Goal: Task Accomplishment & Management: Manage account settings

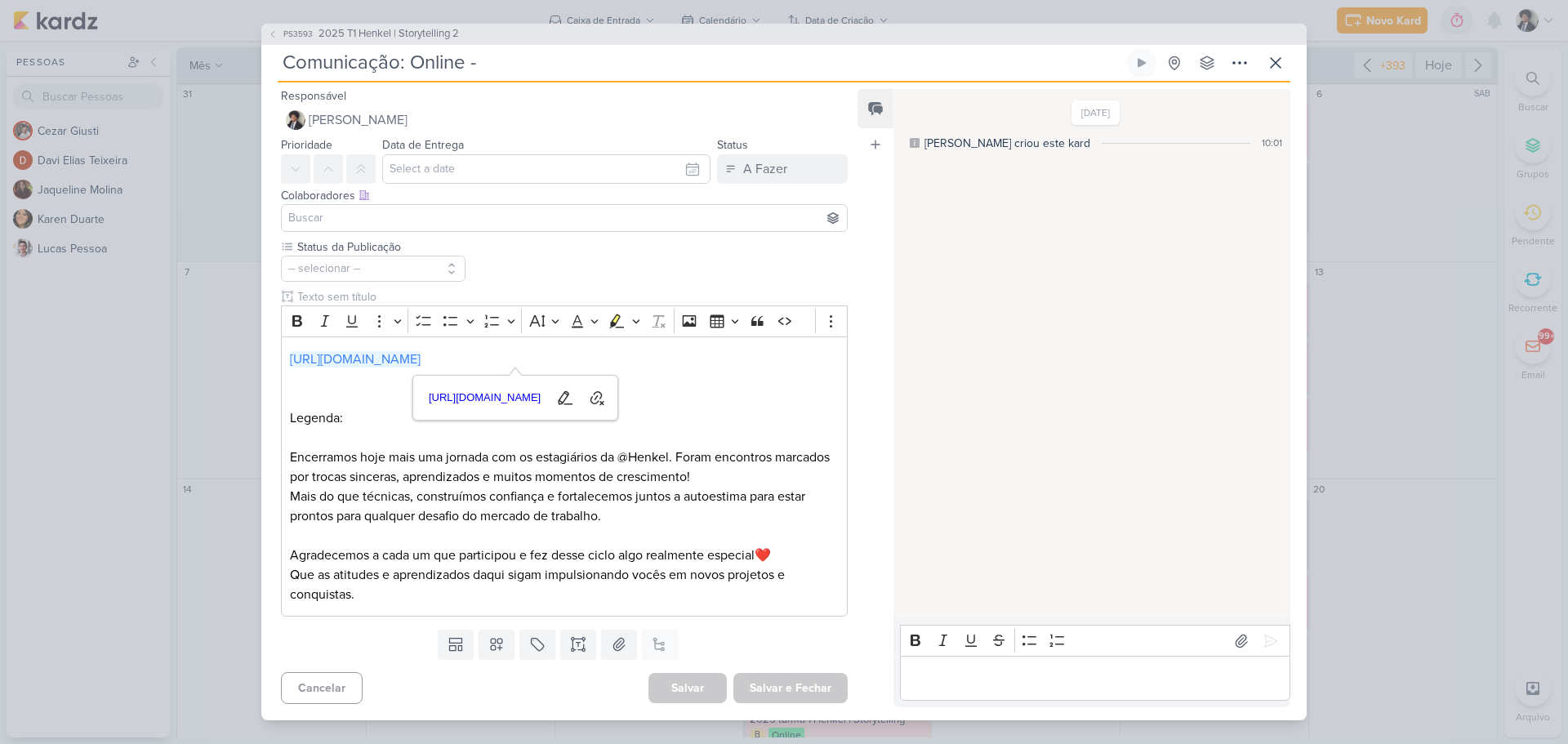
scroll to position [327, 0]
click at [1273, 63] on icon at bounding box center [1276, 63] width 20 height 20
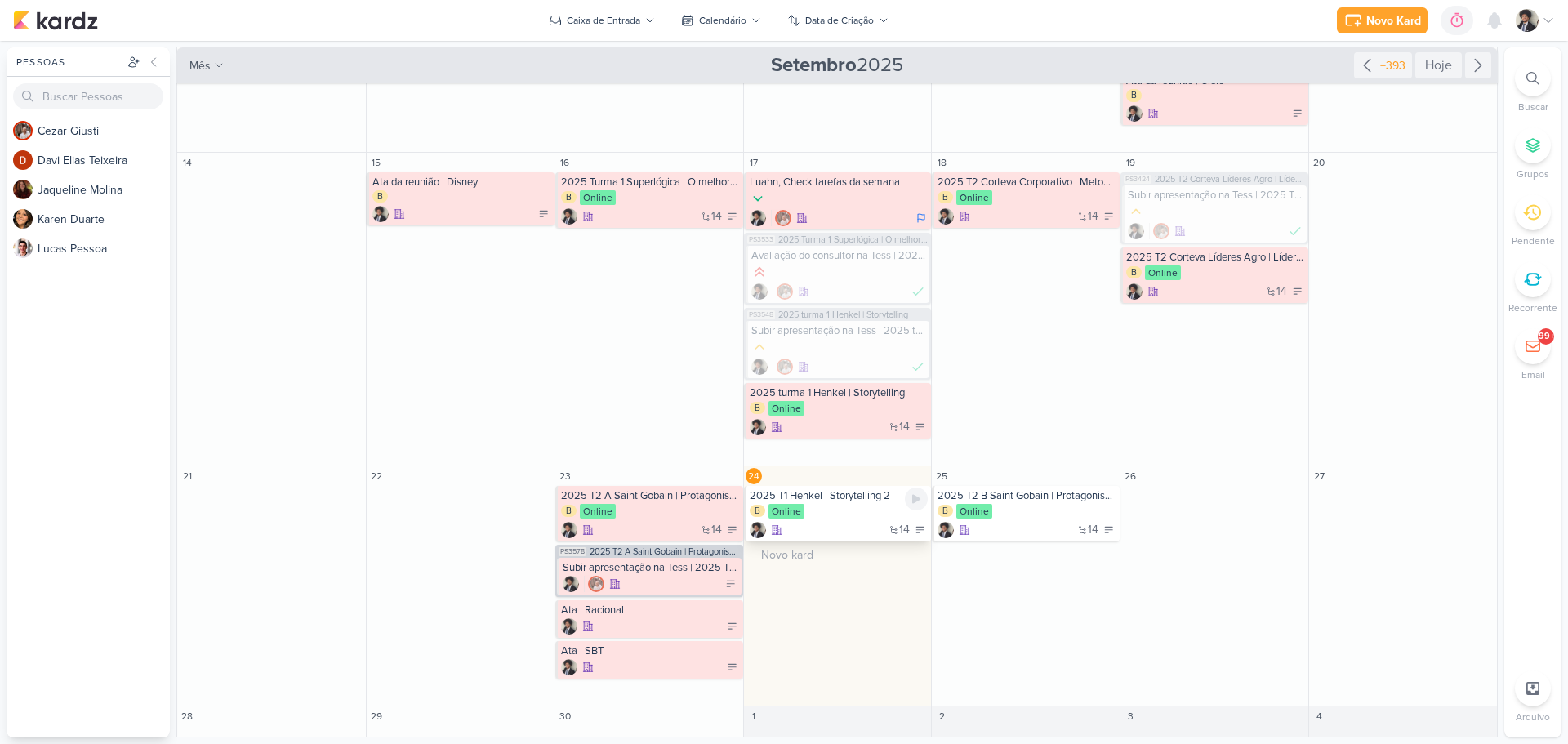
click at [843, 533] on div "14" at bounding box center [839, 530] width 179 height 16
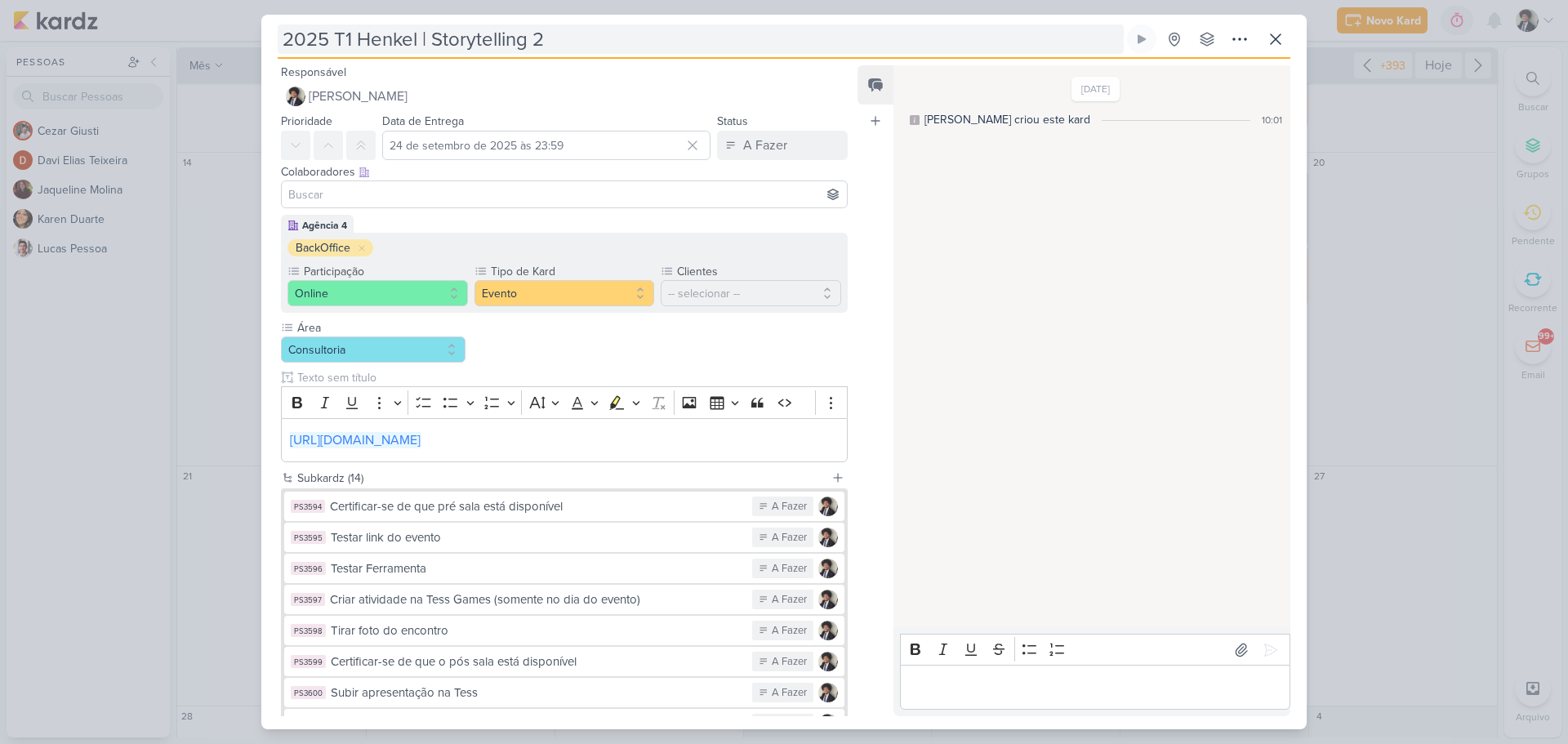
click at [456, 34] on input "2025 T1 Henkel | Storytelling 2" at bounding box center [701, 39] width 846 height 30
click at [455, 34] on input "2025 T1 Henkel | Storytelling 2" at bounding box center [701, 39] width 846 height 30
click at [453, 34] on input "2025 T1 Henkel | Storytelling 2" at bounding box center [701, 39] width 846 height 30
click at [452, 34] on input "2025 T1 Henkel | Storytelling 2" at bounding box center [701, 39] width 846 height 30
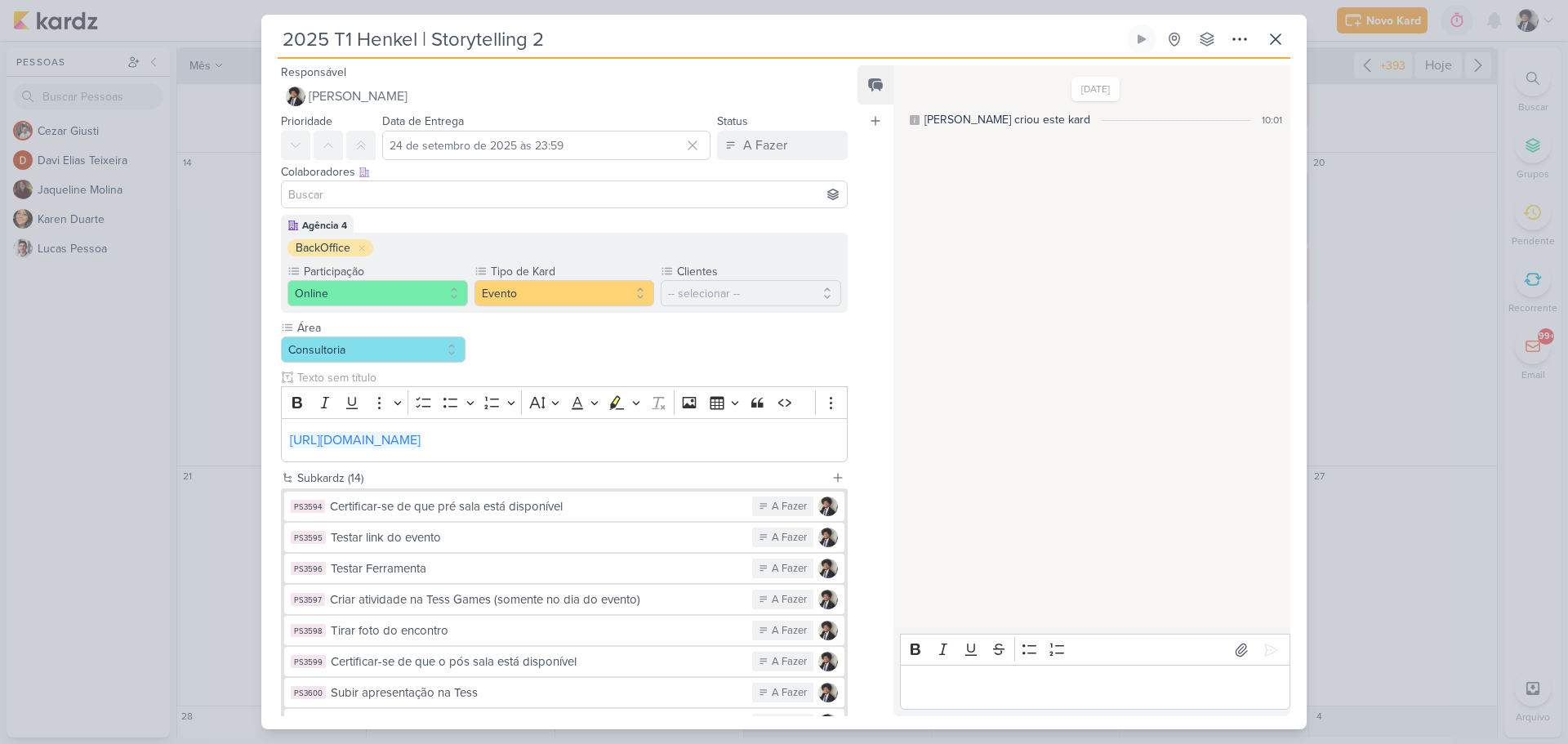
click at [452, 34] on input "2025 T1 Henkel | Storytelling 2" at bounding box center [701, 39] width 846 height 30
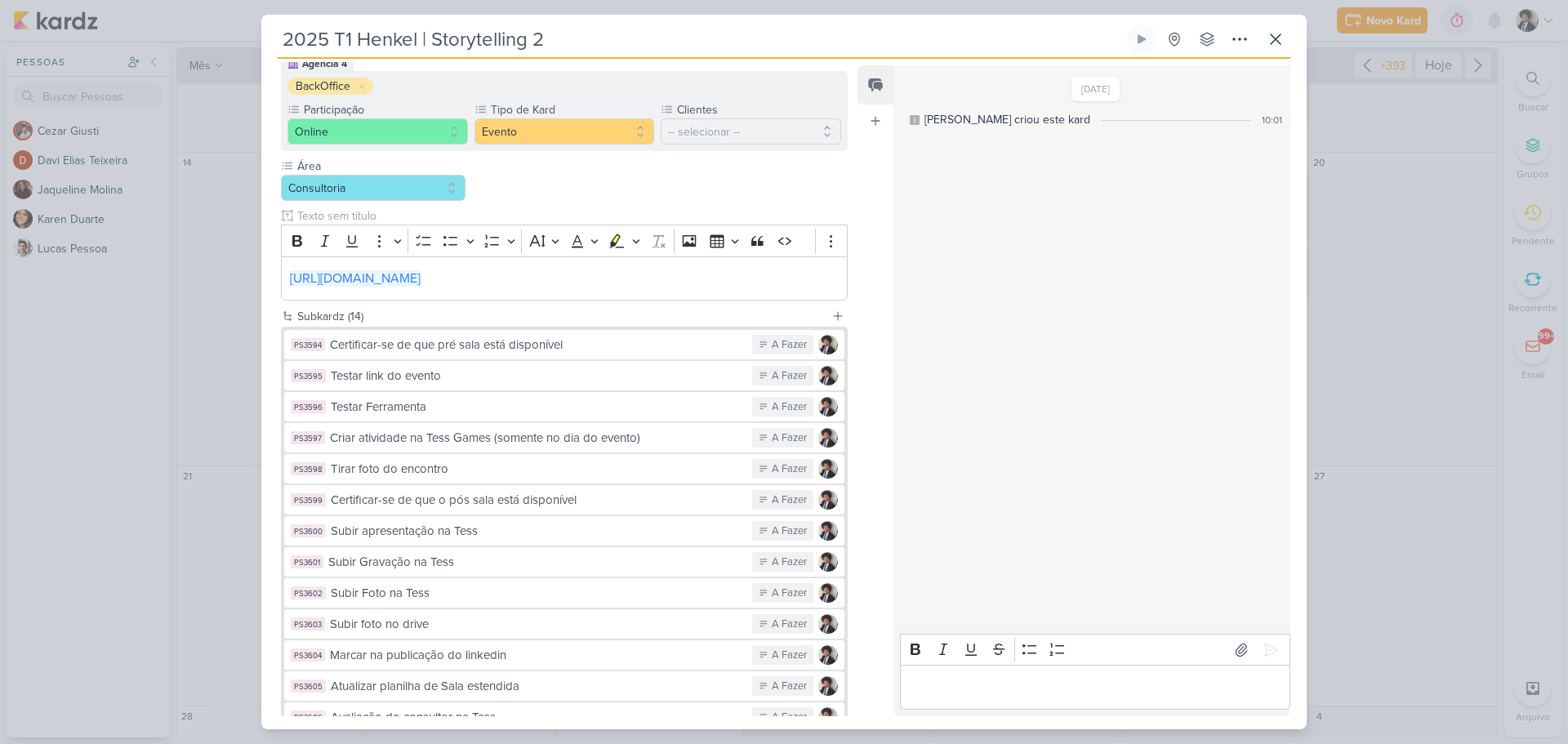
scroll to position [302, 0]
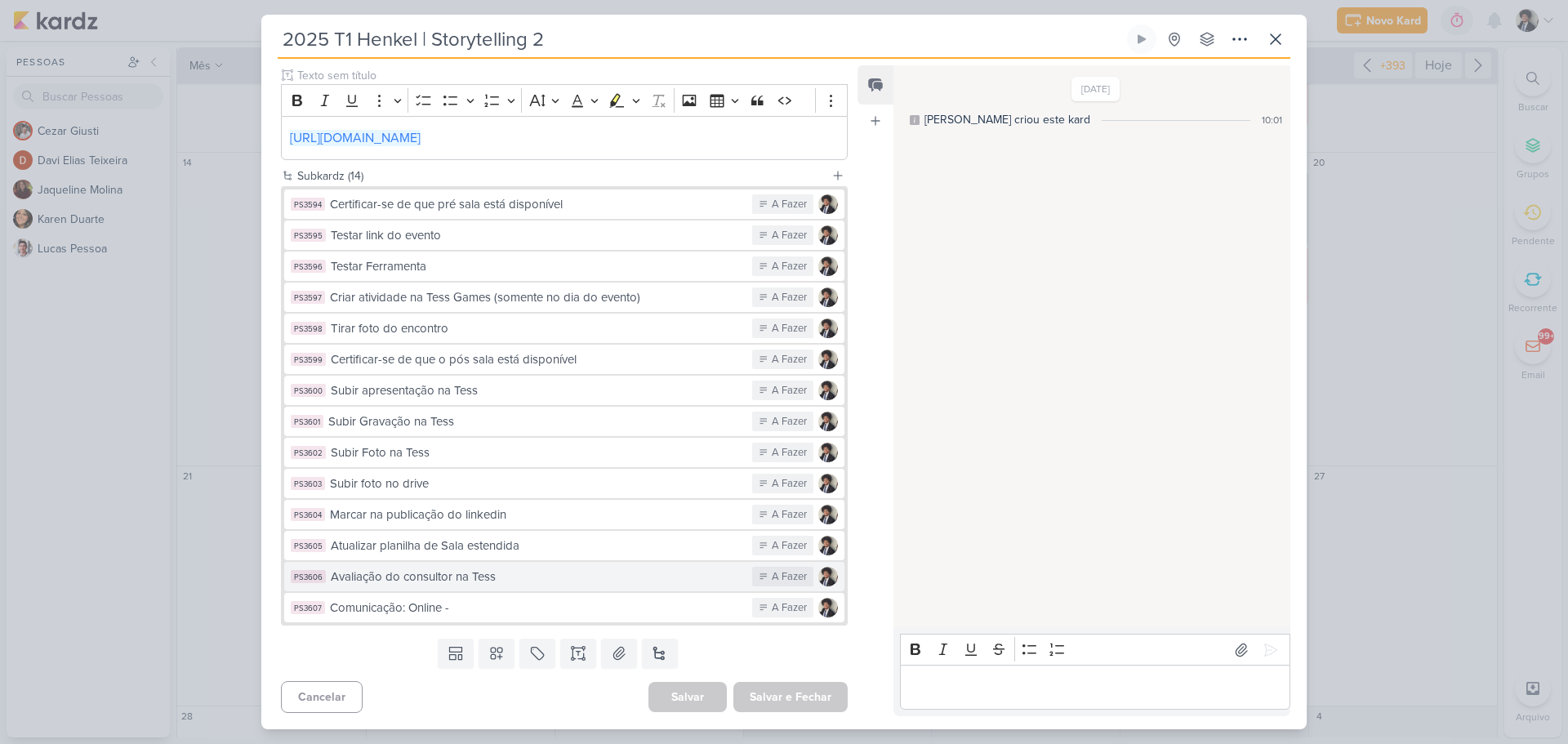
click at [528, 583] on div "Avaliação do consultor na Tess" at bounding box center [537, 577] width 413 height 19
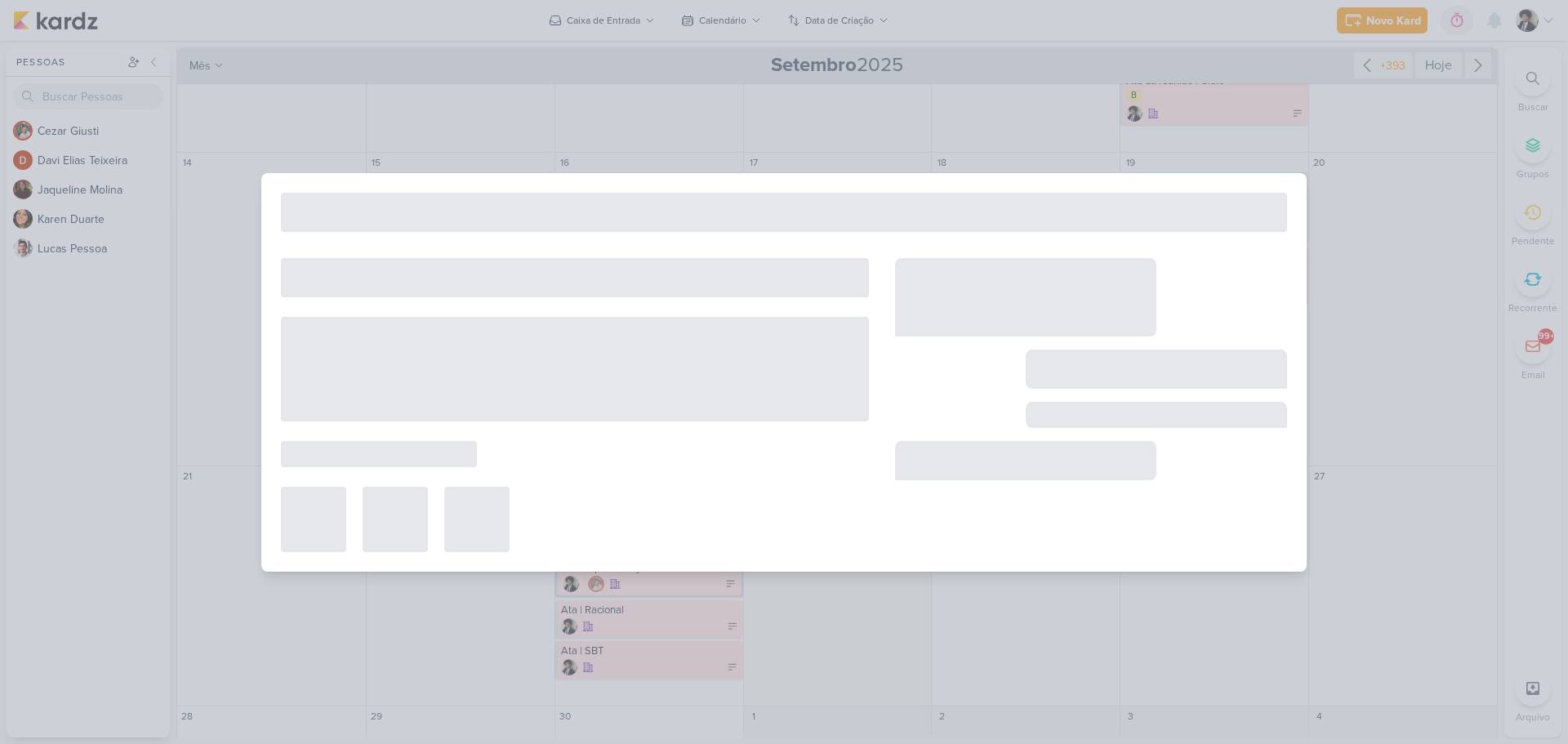
type input "Avaliação do consultor na Tess"
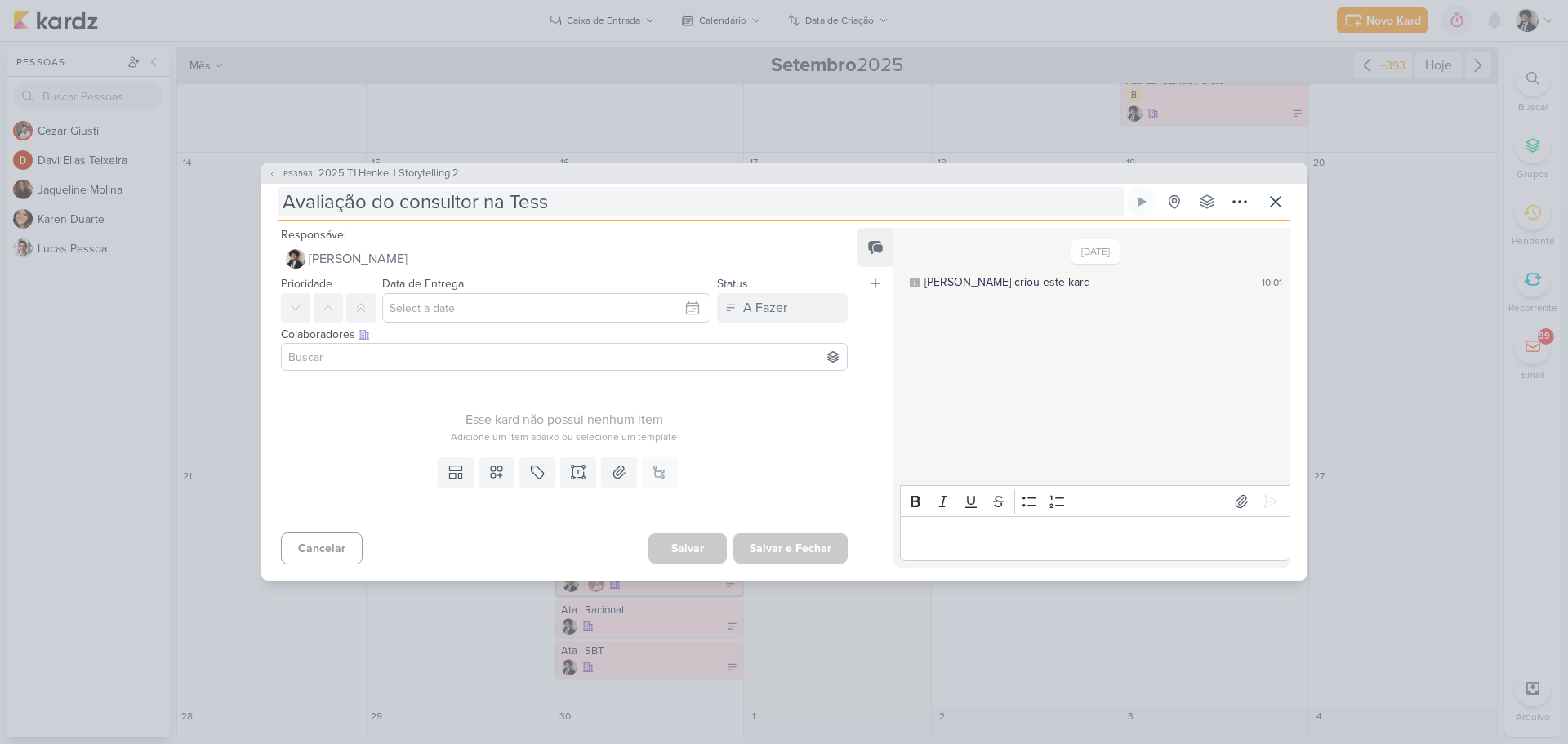
click at [551, 205] on input "Avaliação do consultor na Tess" at bounding box center [701, 201] width 846 height 30
type input "Avaliação do consultor na Tess |"
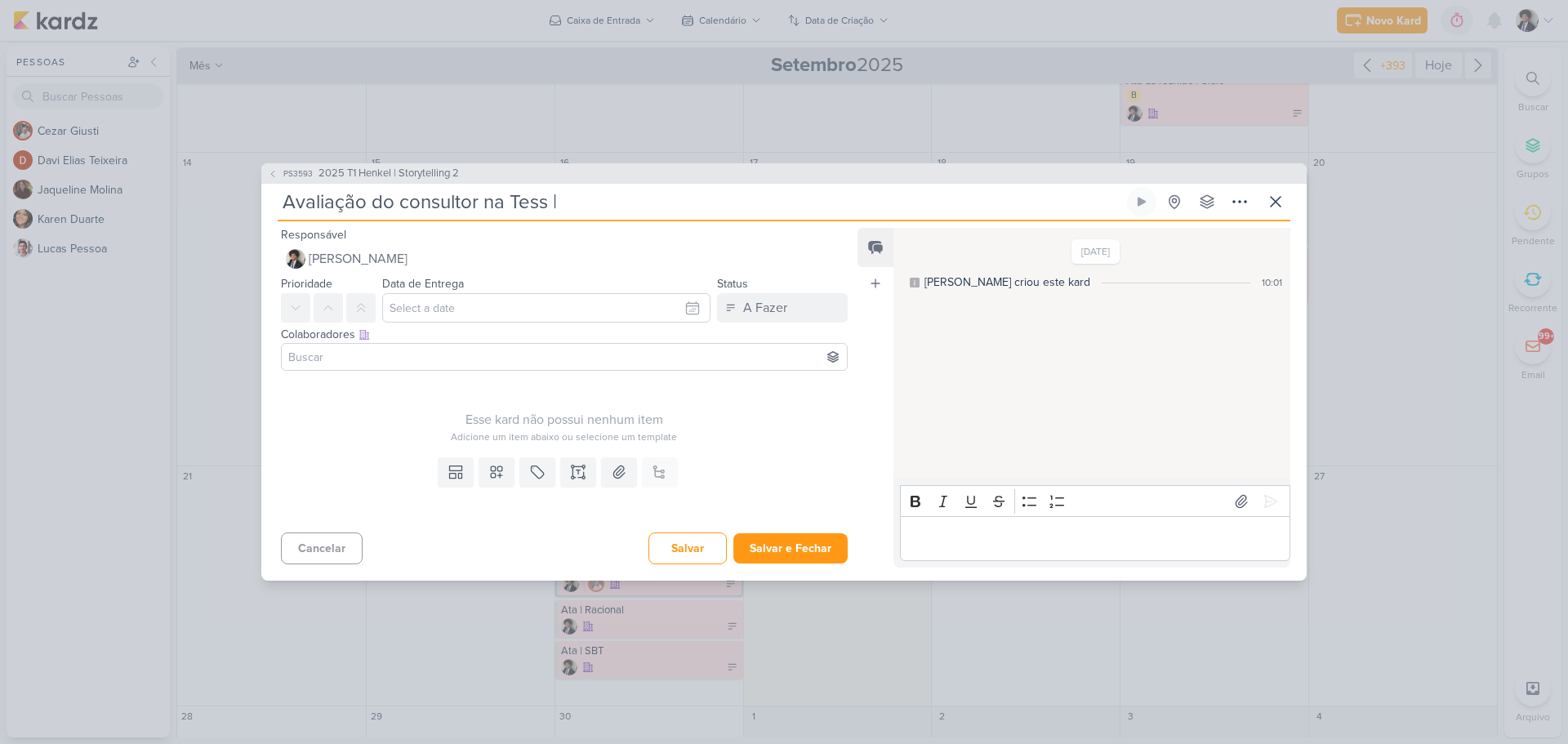
paste input "2025 T1 Henkel | Storytelling 2"
type input "Avaliação do consultor na Tess | 2025 T1 Henkel | Storytelling 2"
click at [445, 300] on input "text" at bounding box center [546, 308] width 328 height 30
click at [611, 462] on div "24" at bounding box center [612, 465] width 26 height 25
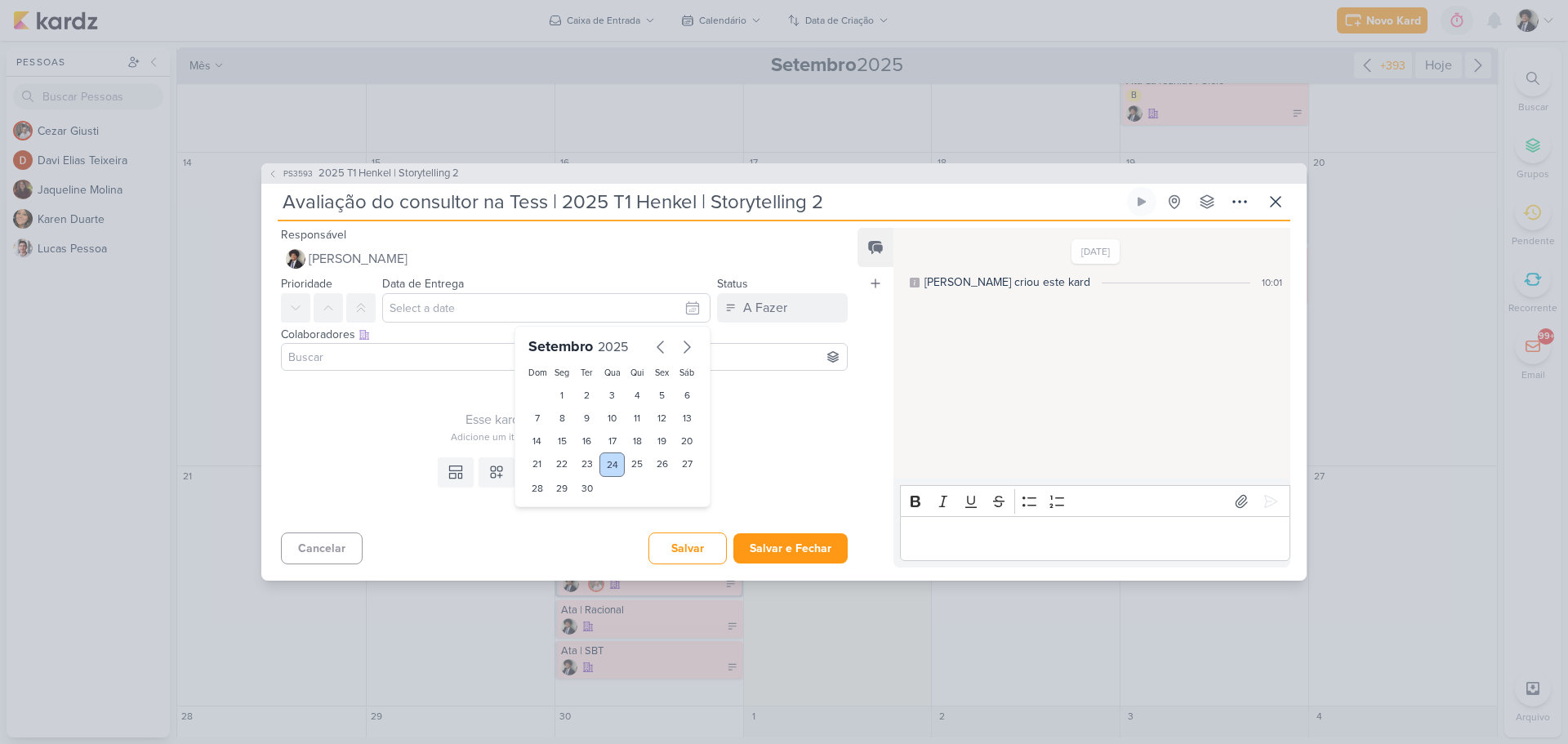
type input "24 de setembro de 2025 às 23:59"
click at [324, 297] on button at bounding box center [327, 308] width 30 height 30
click at [364, 370] on div at bounding box center [564, 356] width 566 height 28
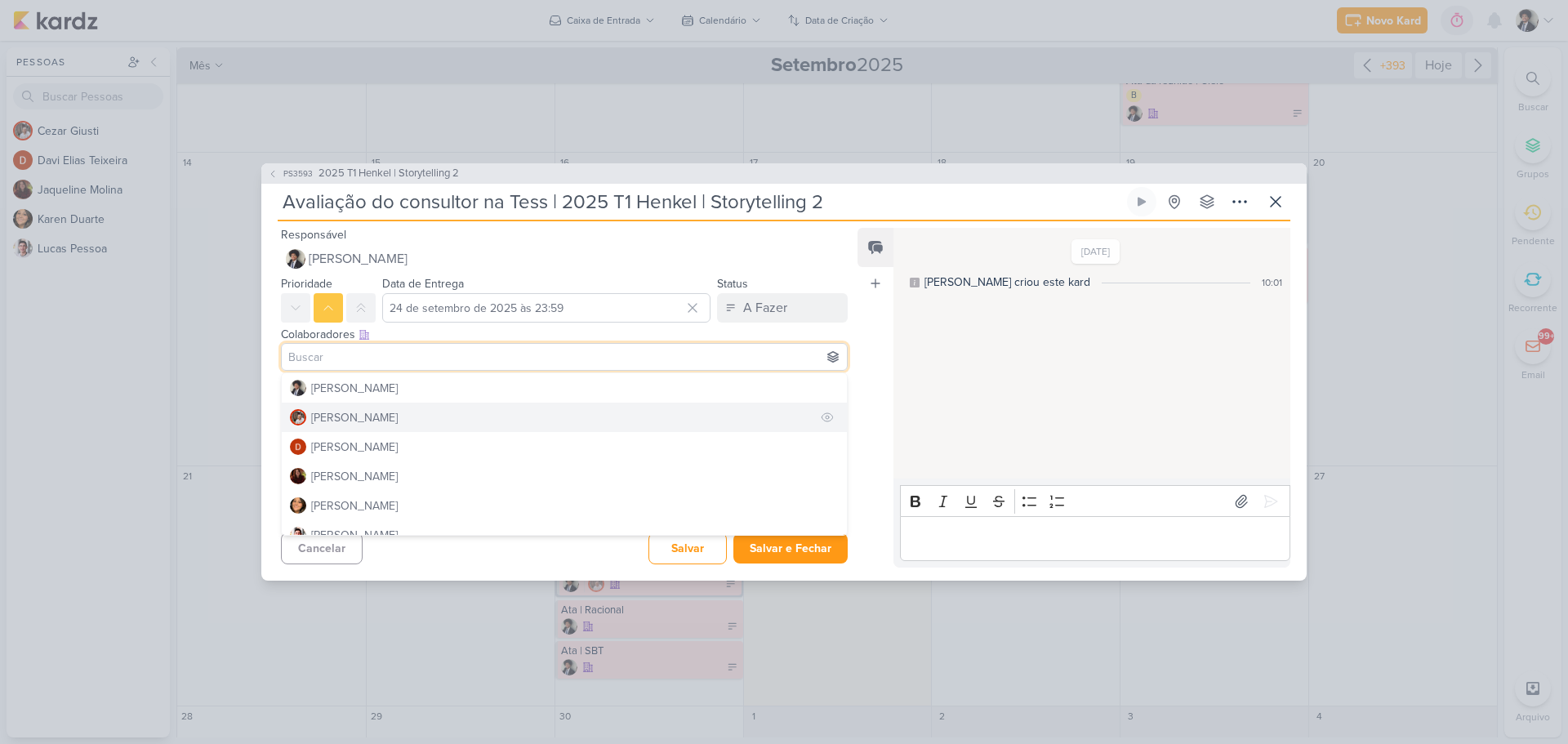
drag, startPoint x: 381, startPoint y: 415, endPoint x: 293, endPoint y: 404, distance: 88.7
click at [380, 415] on button "[PERSON_NAME]" at bounding box center [565, 417] width 566 height 30
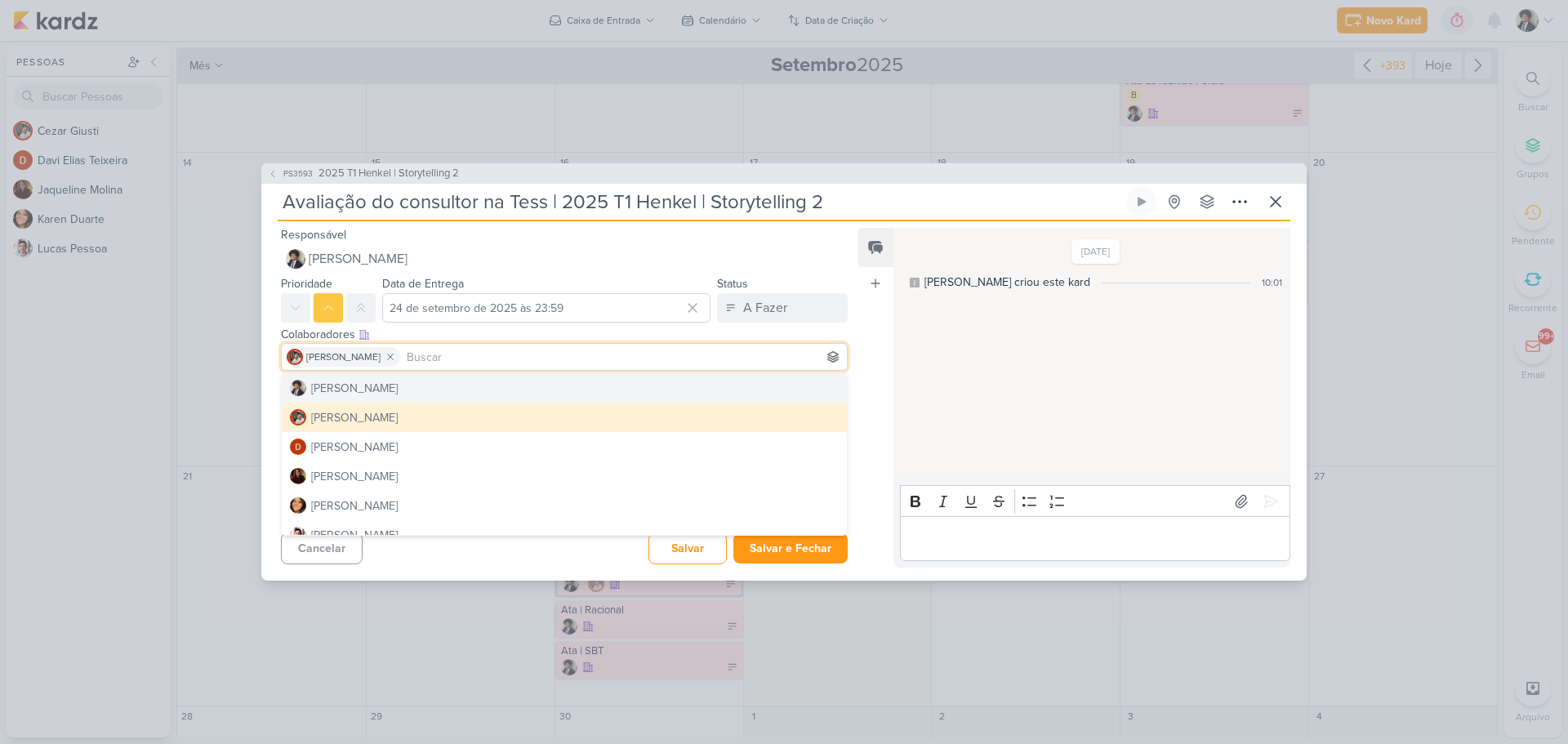
click at [270, 387] on div "Esse kard não possui nenhum item Adicione um item abaixo ou selecione um templa…" at bounding box center [557, 413] width 593 height 73
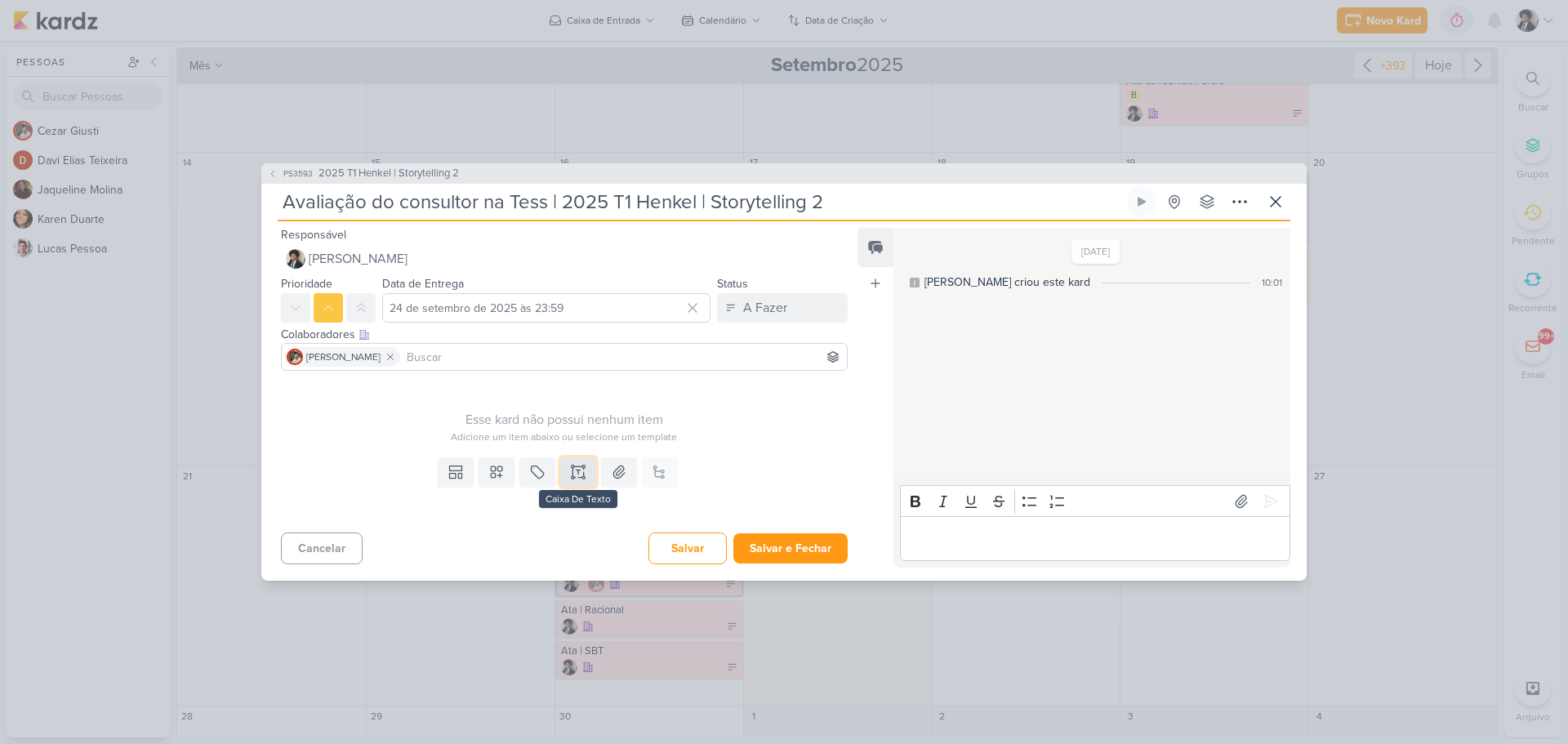
click at [574, 476] on icon at bounding box center [578, 472] width 16 height 16
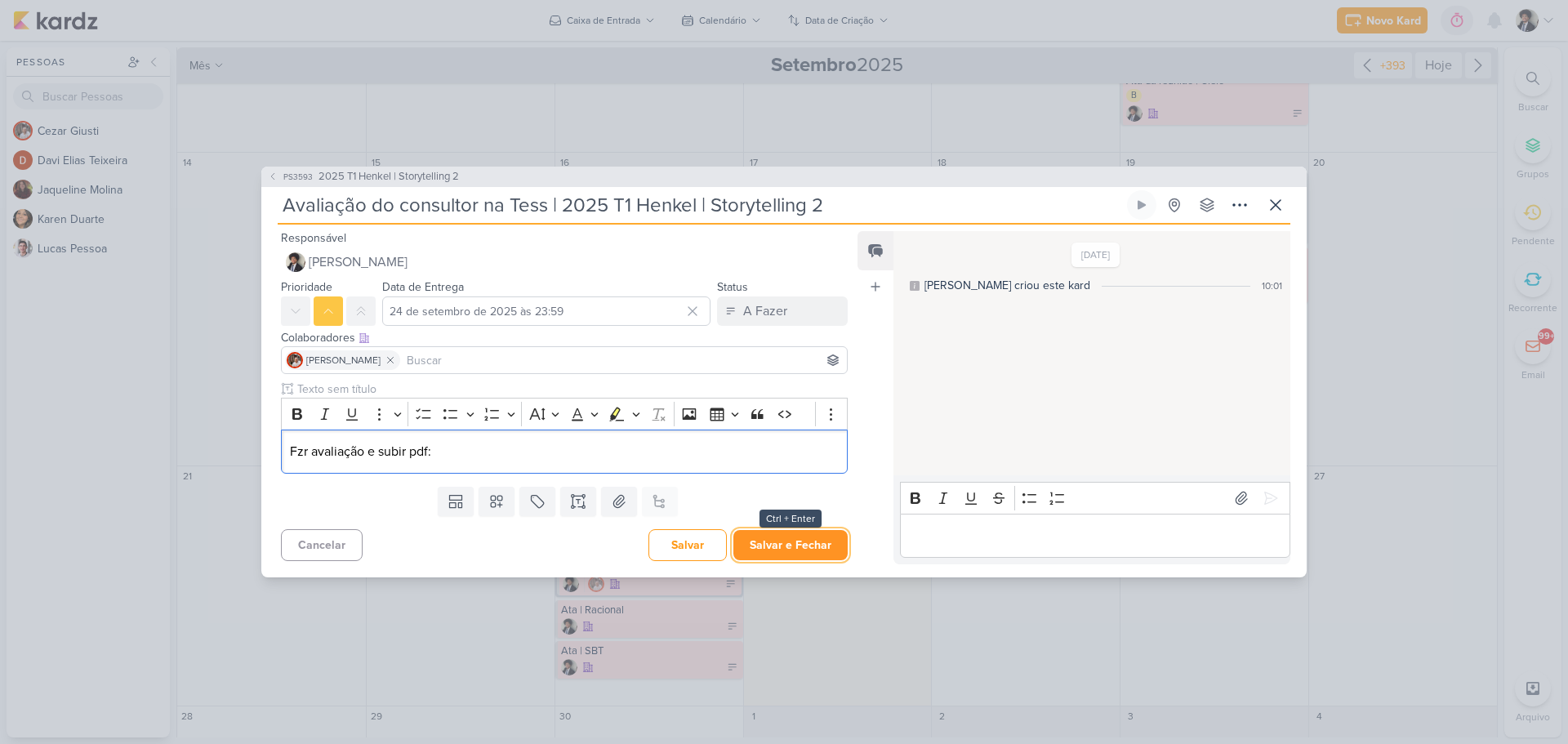
click at [806, 546] on button "Salvar e Fechar" at bounding box center [790, 546] width 114 height 30
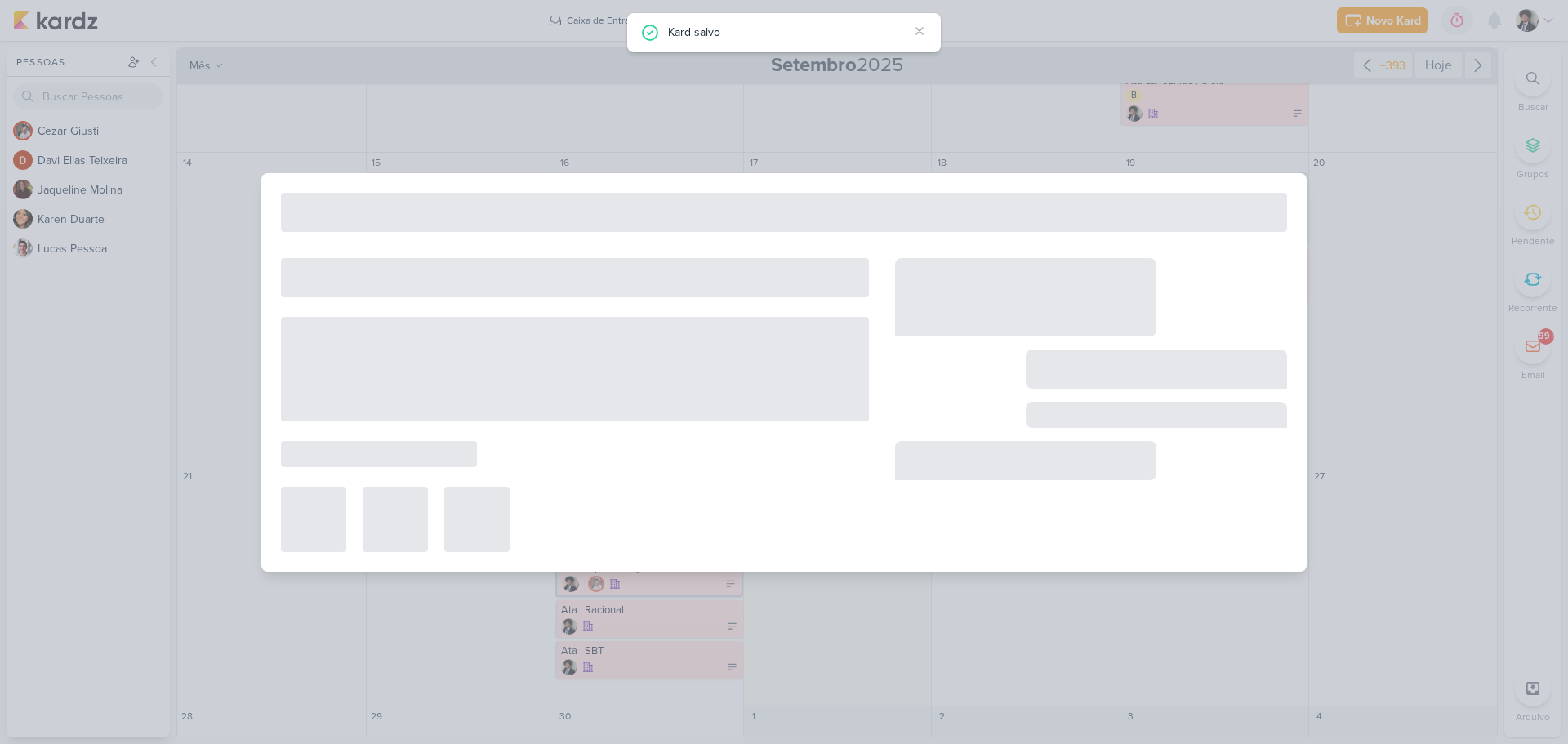
type input "2025 T1 Henkel | Storytelling 2"
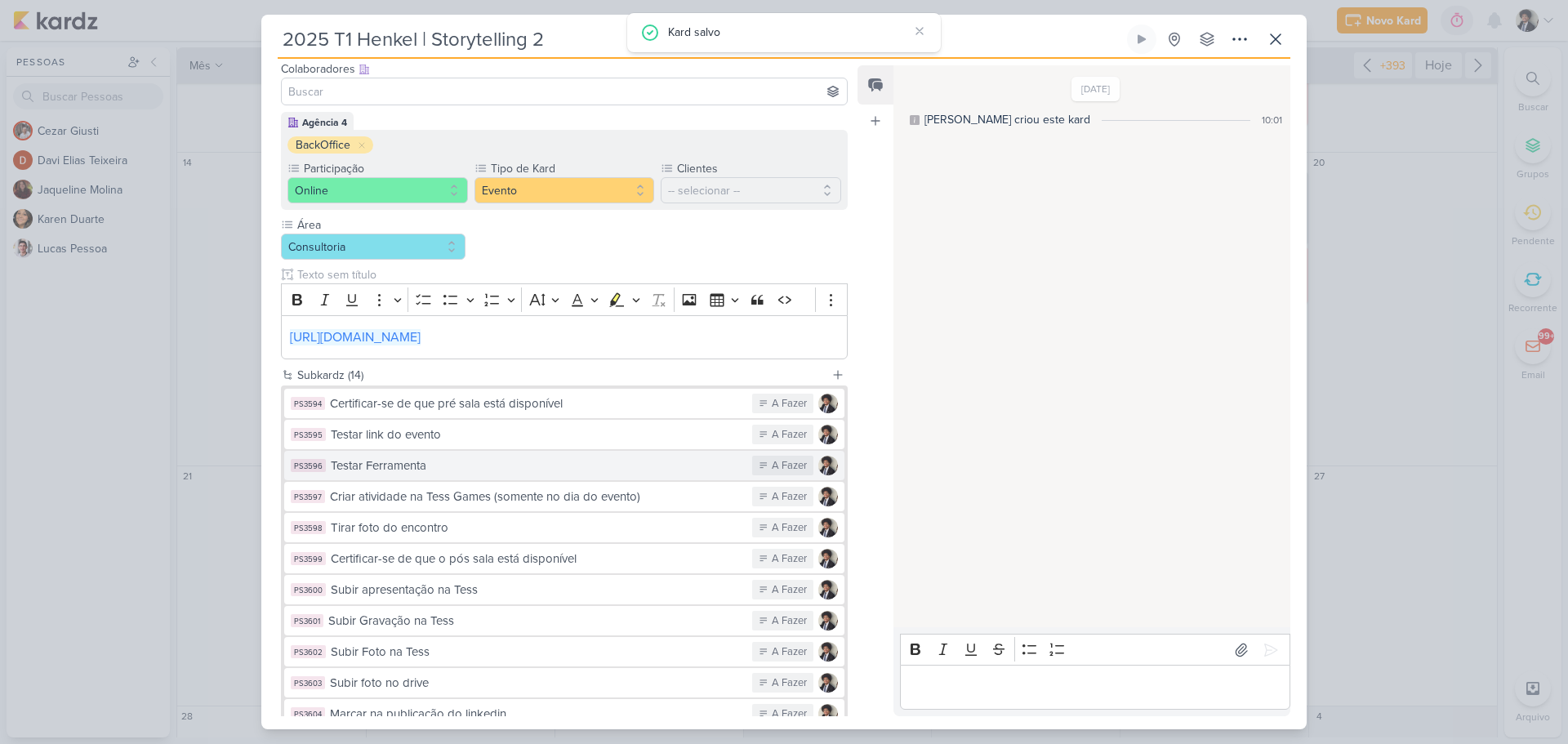
scroll to position [245, 0]
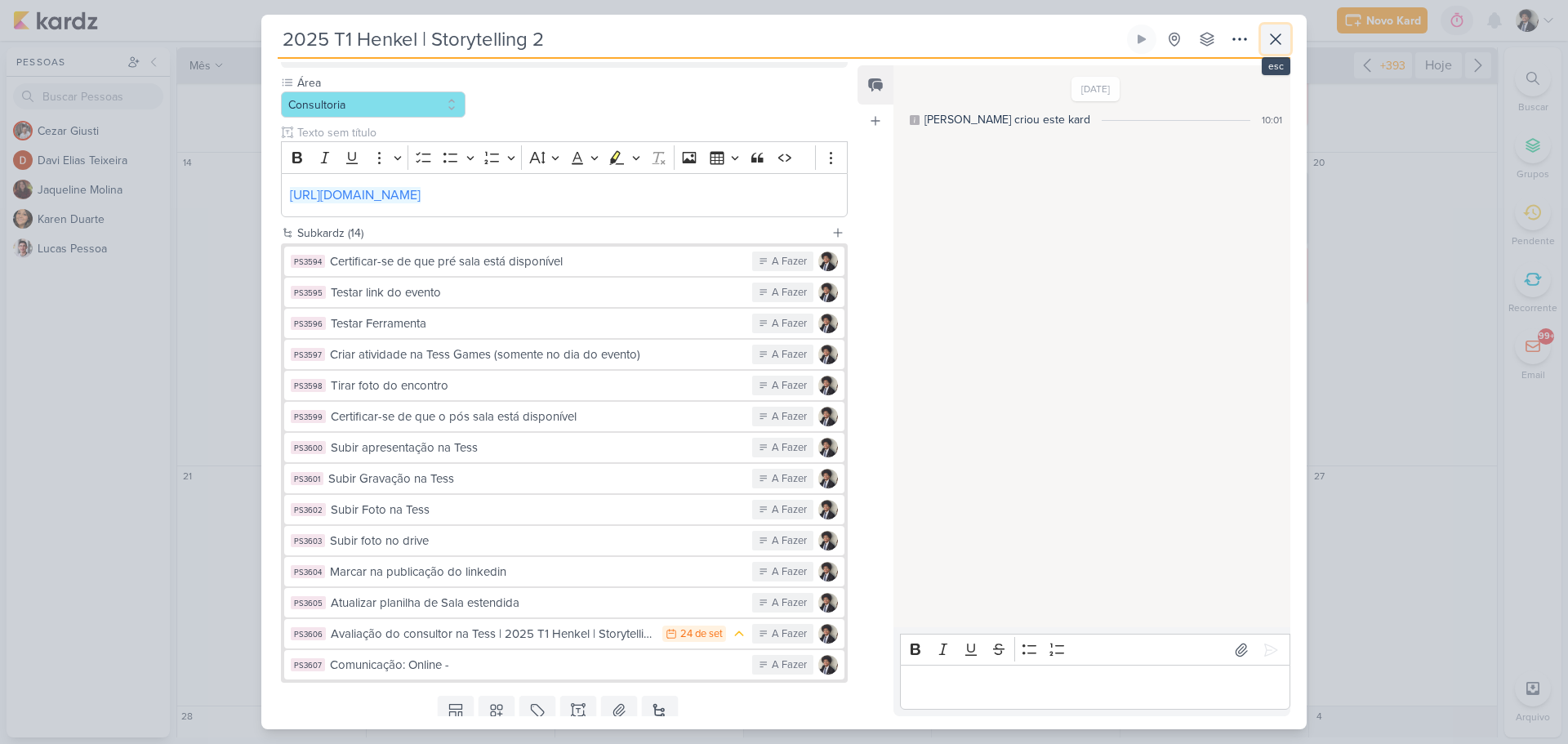
click at [1273, 41] on icon at bounding box center [1276, 39] width 10 height 10
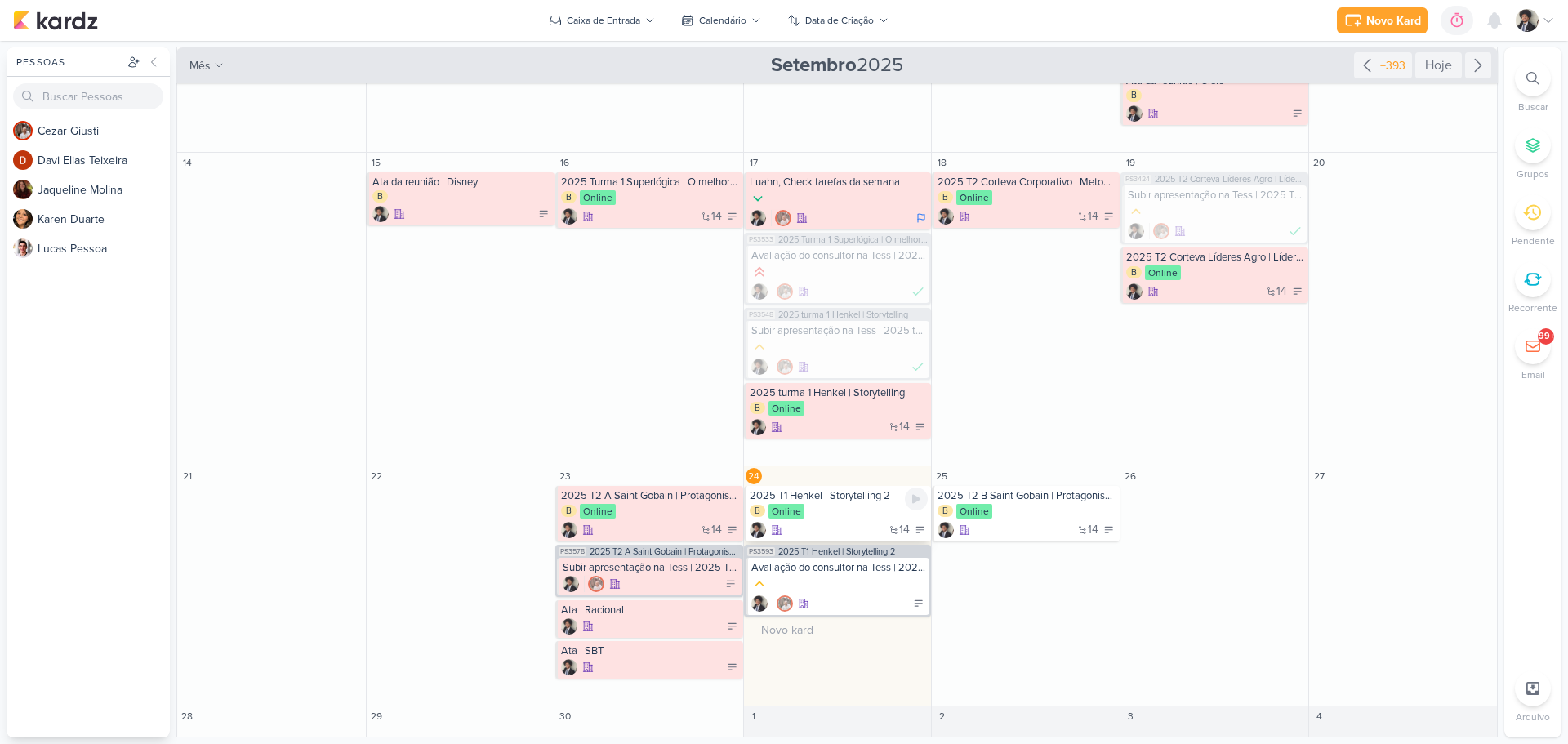
click at [839, 518] on div "B Online" at bounding box center [839, 512] width 179 height 16
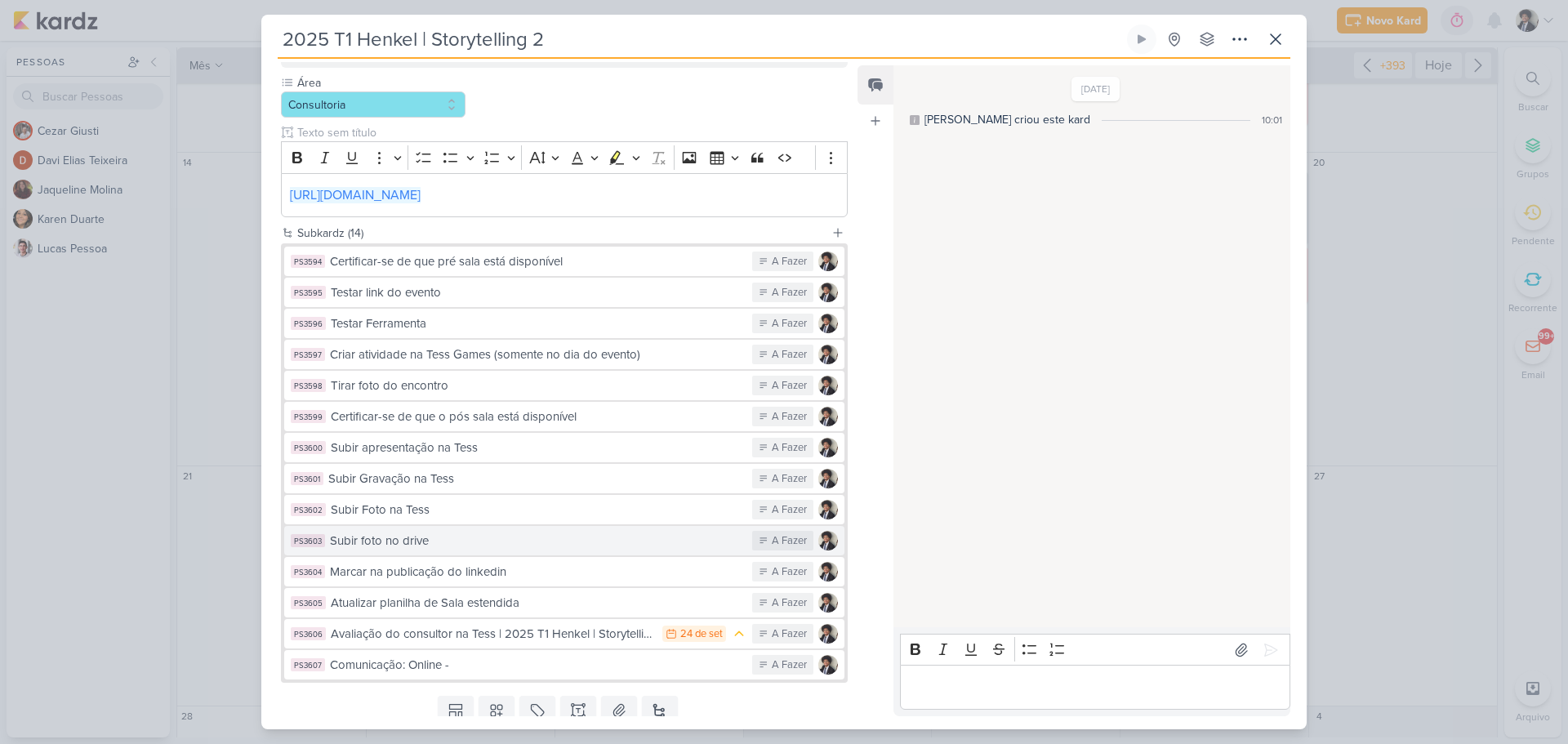
scroll to position [302, 0]
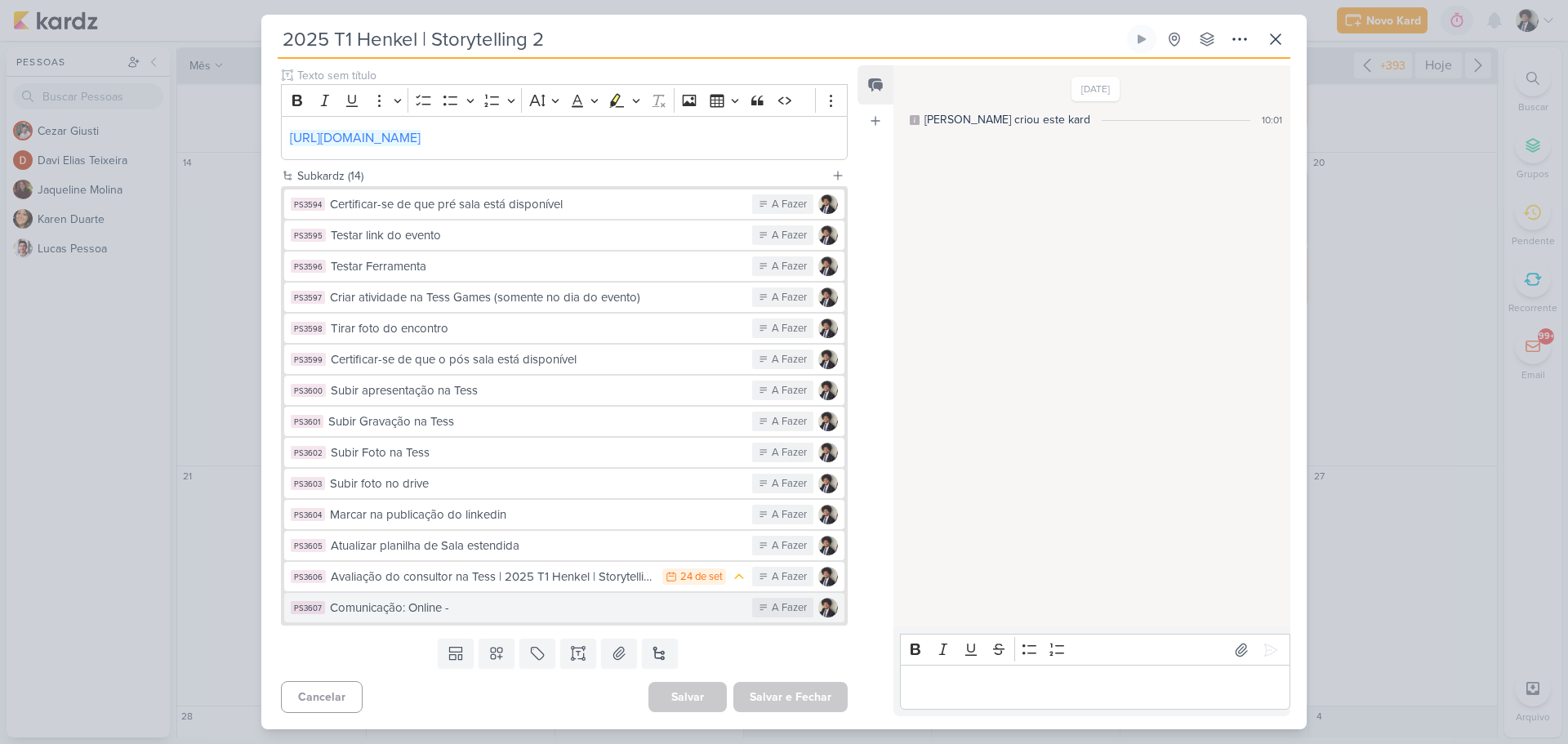
click at [459, 612] on div "Comunicação: Online -" at bounding box center [537, 609] width 414 height 19
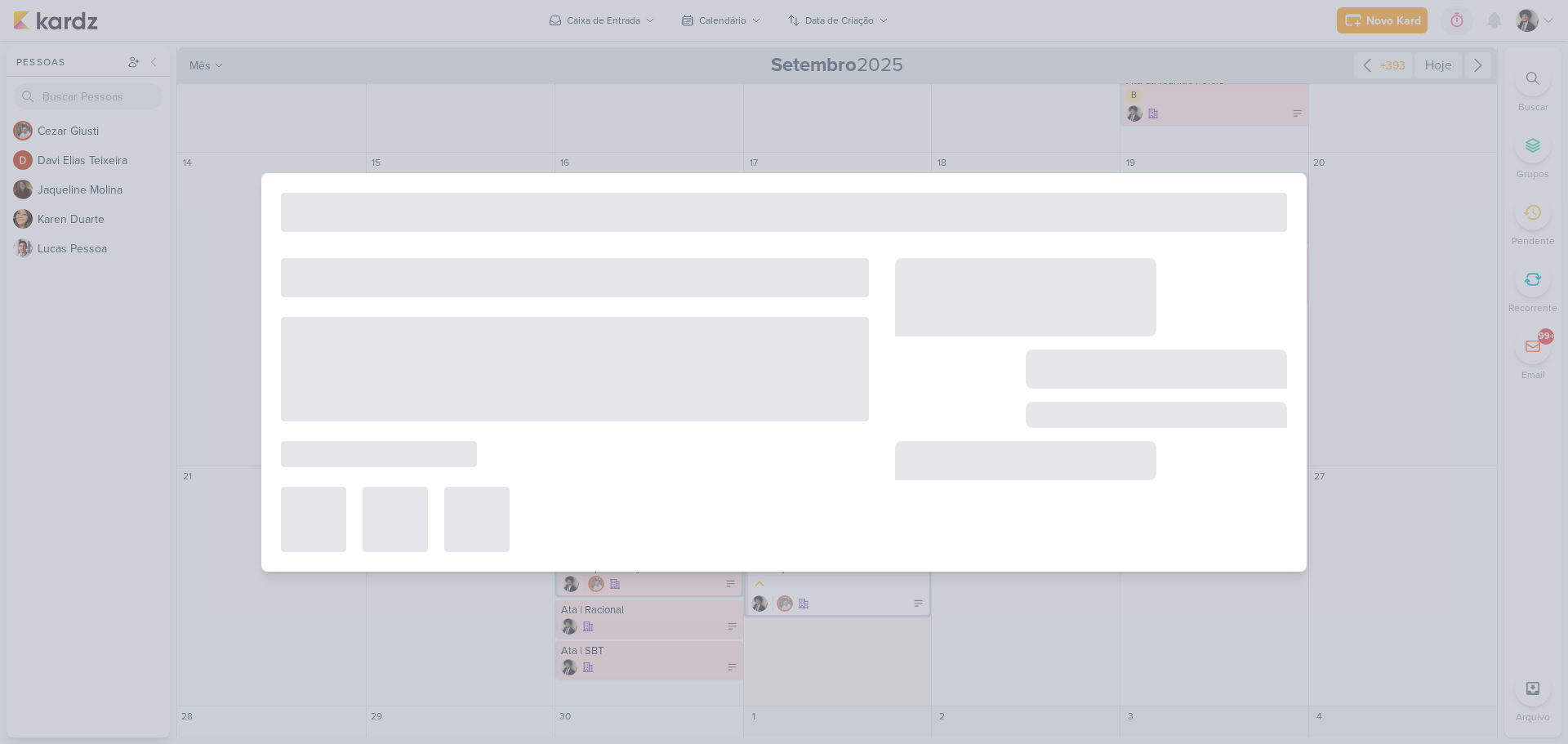
type input "Comunicação: Online -"
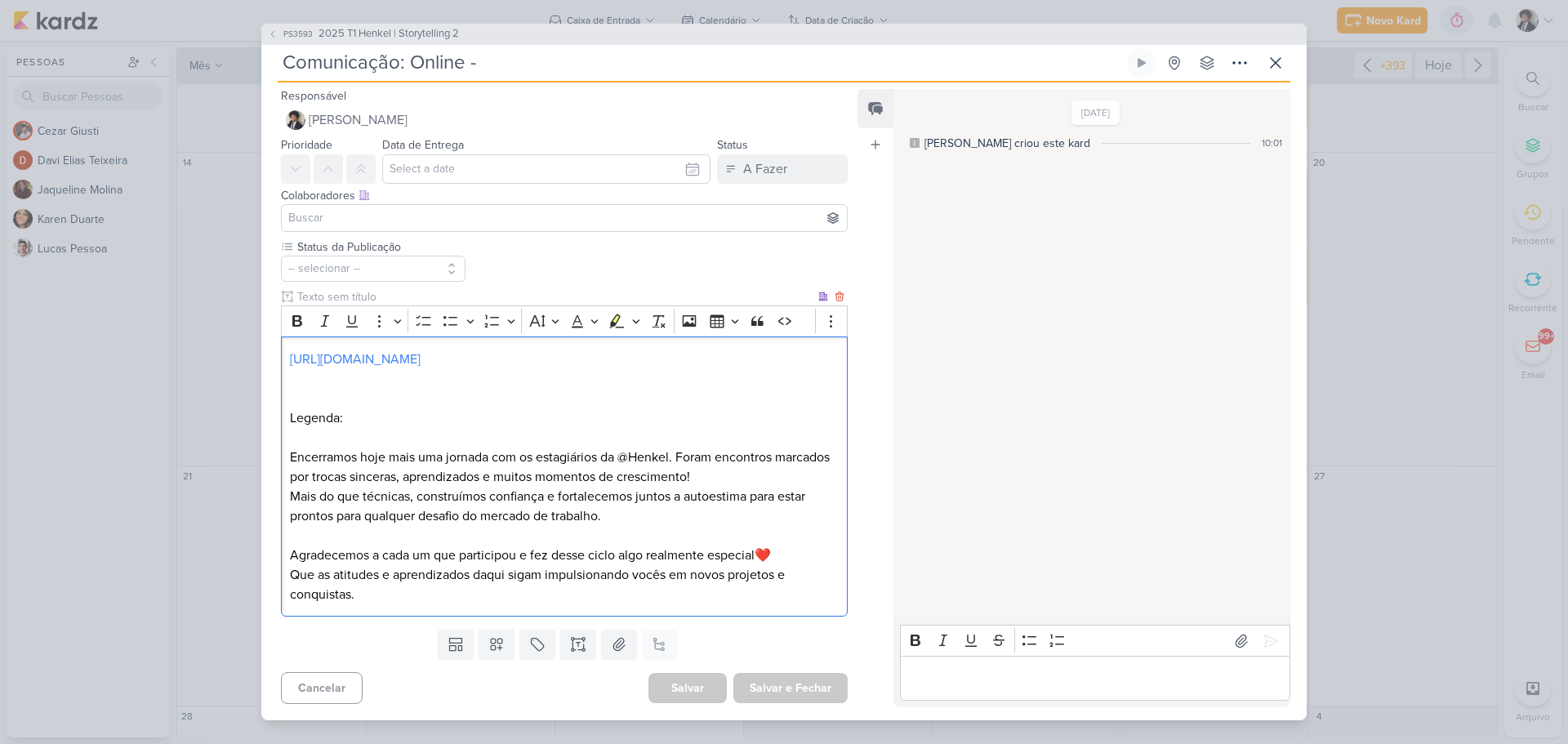
drag, startPoint x: 289, startPoint y: 455, endPoint x: 407, endPoint y: 591, distance: 180.1
click at [412, 600] on div "[URL][DOMAIN_NAME] Legenda: Encerramos hoje mais uma jornada com os estagiários…" at bounding box center [564, 476] width 566 height 280
copy div "Encerramos hoje mais uma jornada com os estagiários da @Henkel. Foram encontros…"
